Goal: Find specific page/section

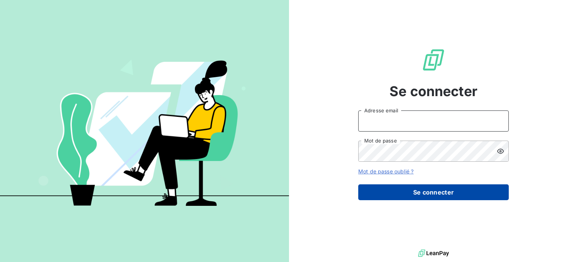
type input "[EMAIL_ADDRESS][DOMAIN_NAME]"
click at [424, 197] on button "Se connecter" at bounding box center [434, 192] width 151 height 16
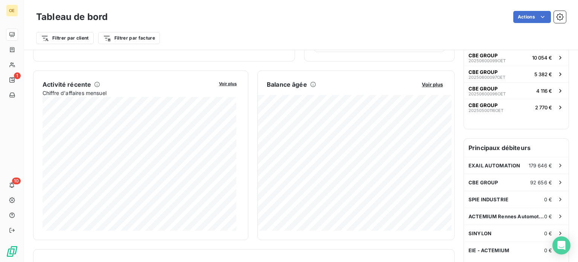
scroll to position [75, 0]
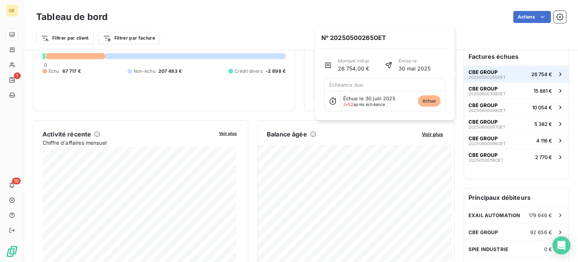
click at [472, 72] on span "CBE GROUP" at bounding box center [483, 72] width 29 height 6
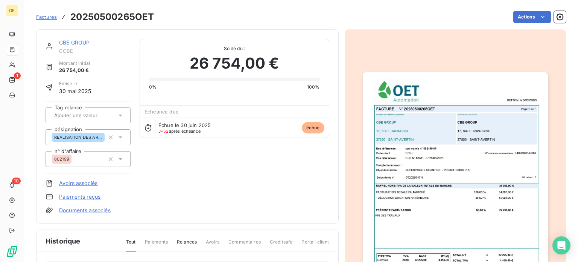
click at [74, 42] on link "CBE GROUP" at bounding box center [74, 42] width 31 height 6
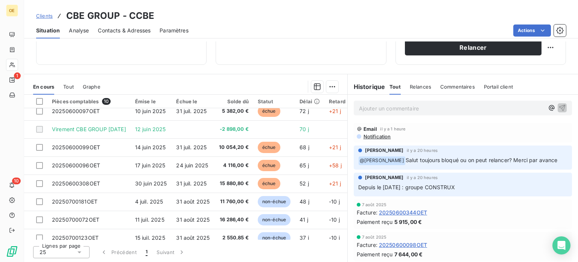
scroll to position [44, 0]
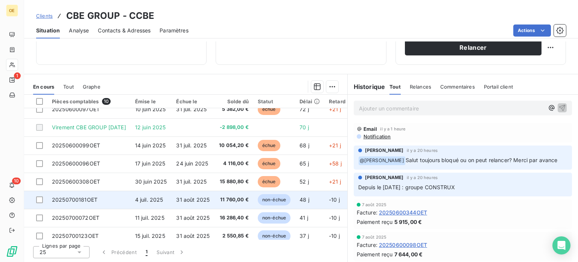
click at [199, 198] on span "31 août 2025" at bounding box center [193, 199] width 34 height 6
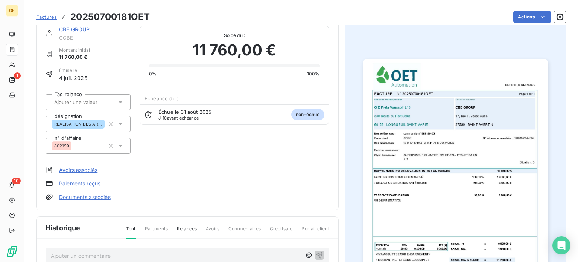
scroll to position [1, 0]
